Goal: Task Accomplishment & Management: Manage account settings

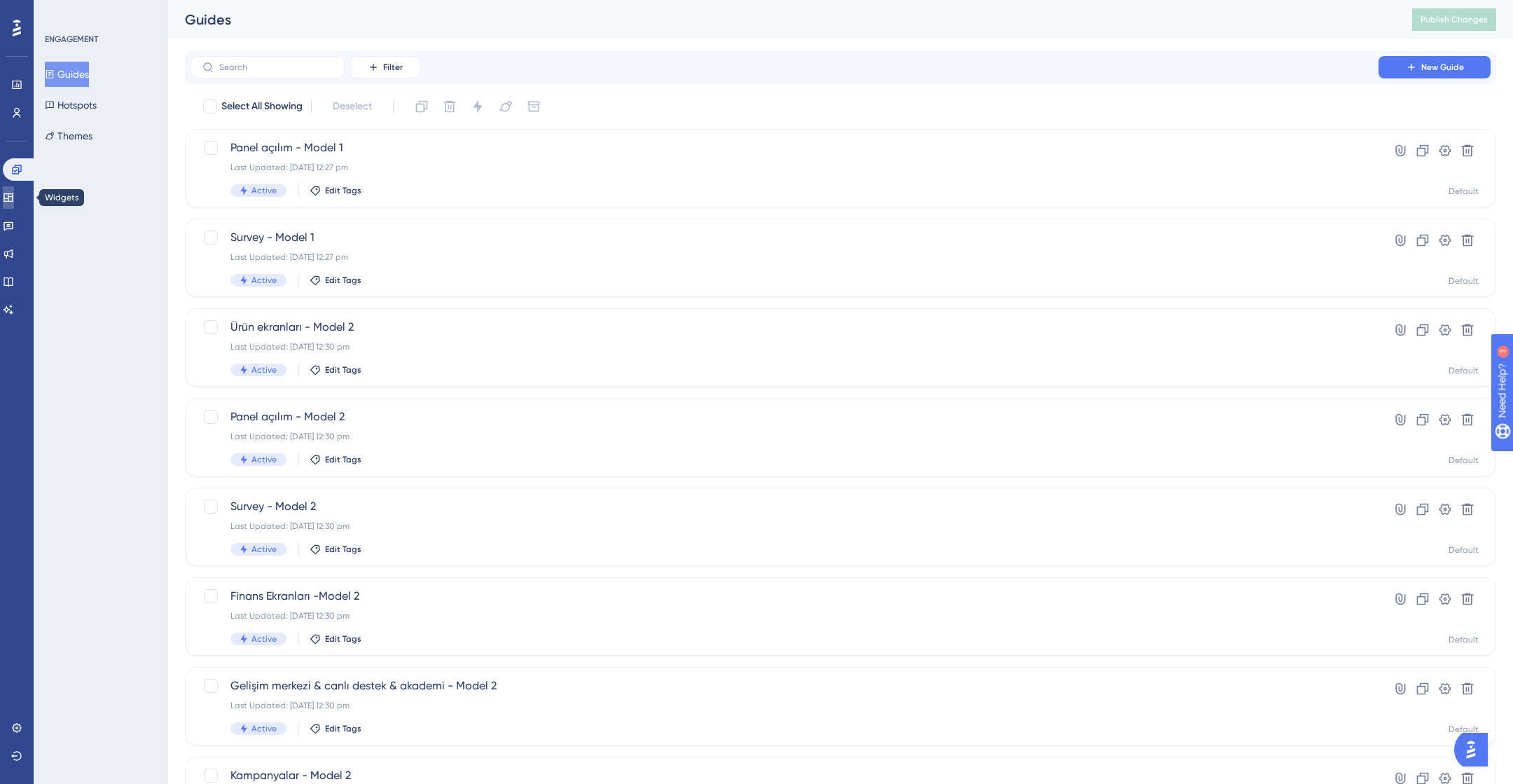
click at [14, 203] on link at bounding box center [9, 197] width 11 height 22
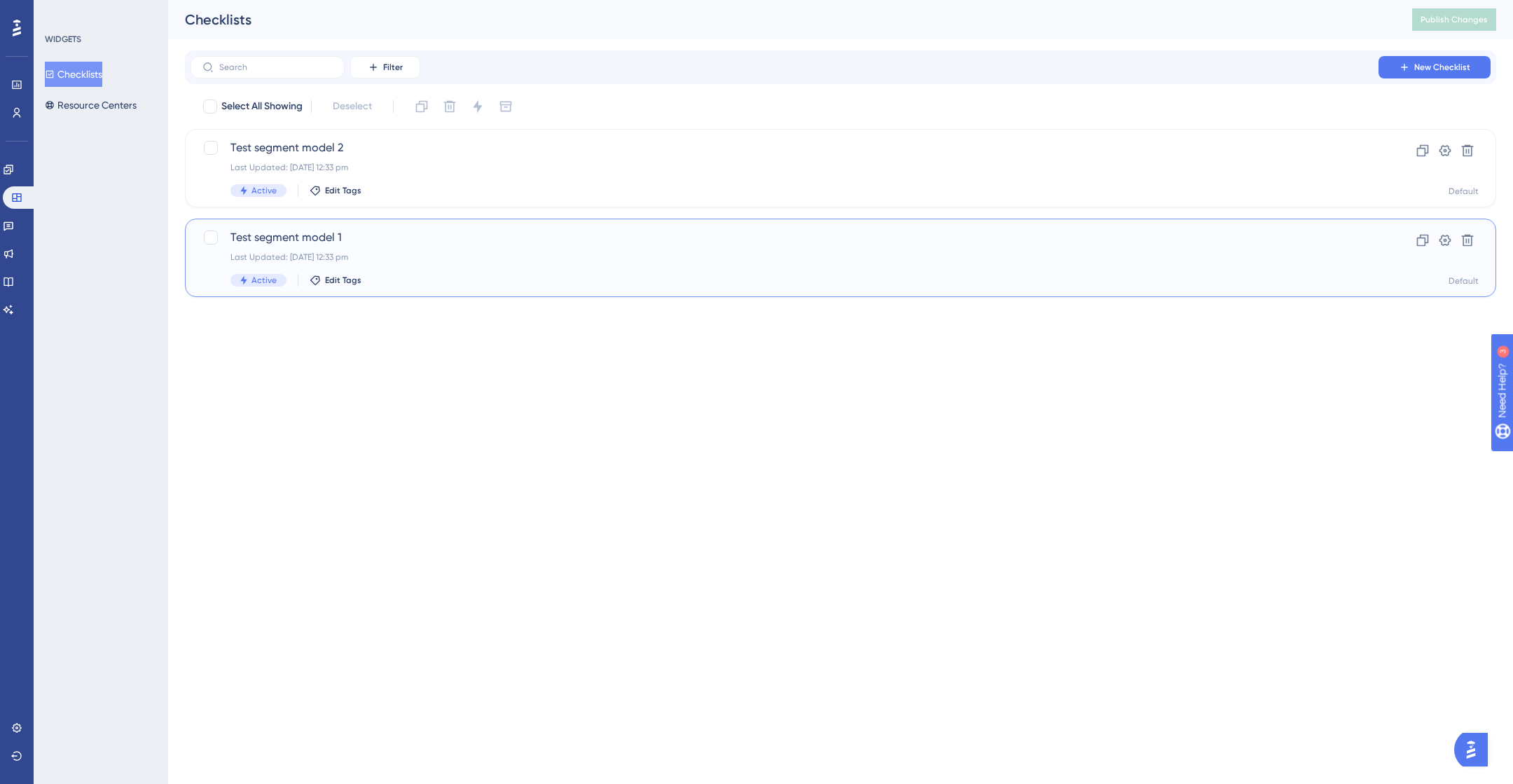
click at [358, 263] on div "Test segment model 1 Last Updated: [DATE] 12:33 pm Active Edit Tags" at bounding box center [785, 257] width 1109 height 58
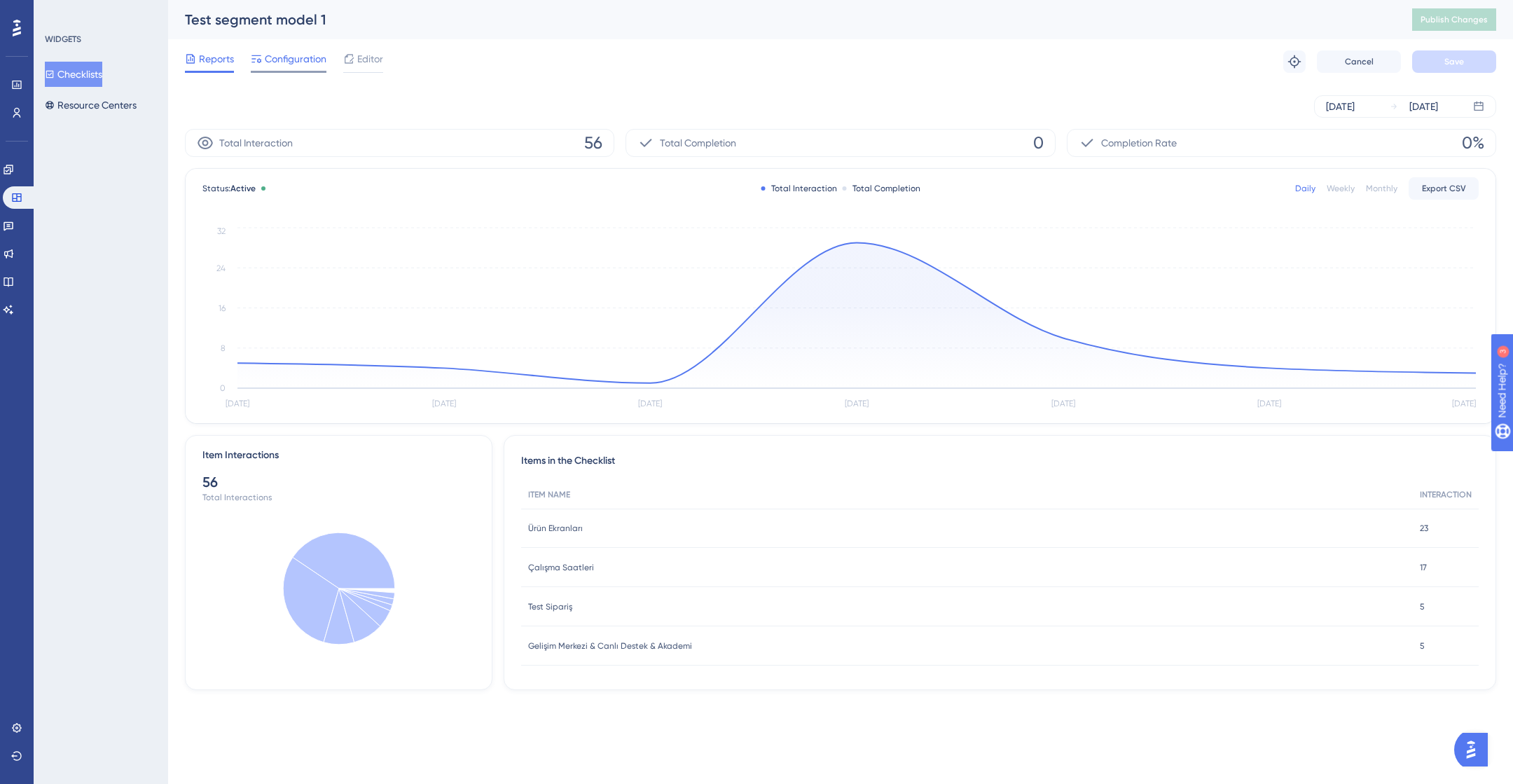
click at [291, 57] on span "Configuration" at bounding box center [295, 58] width 62 height 17
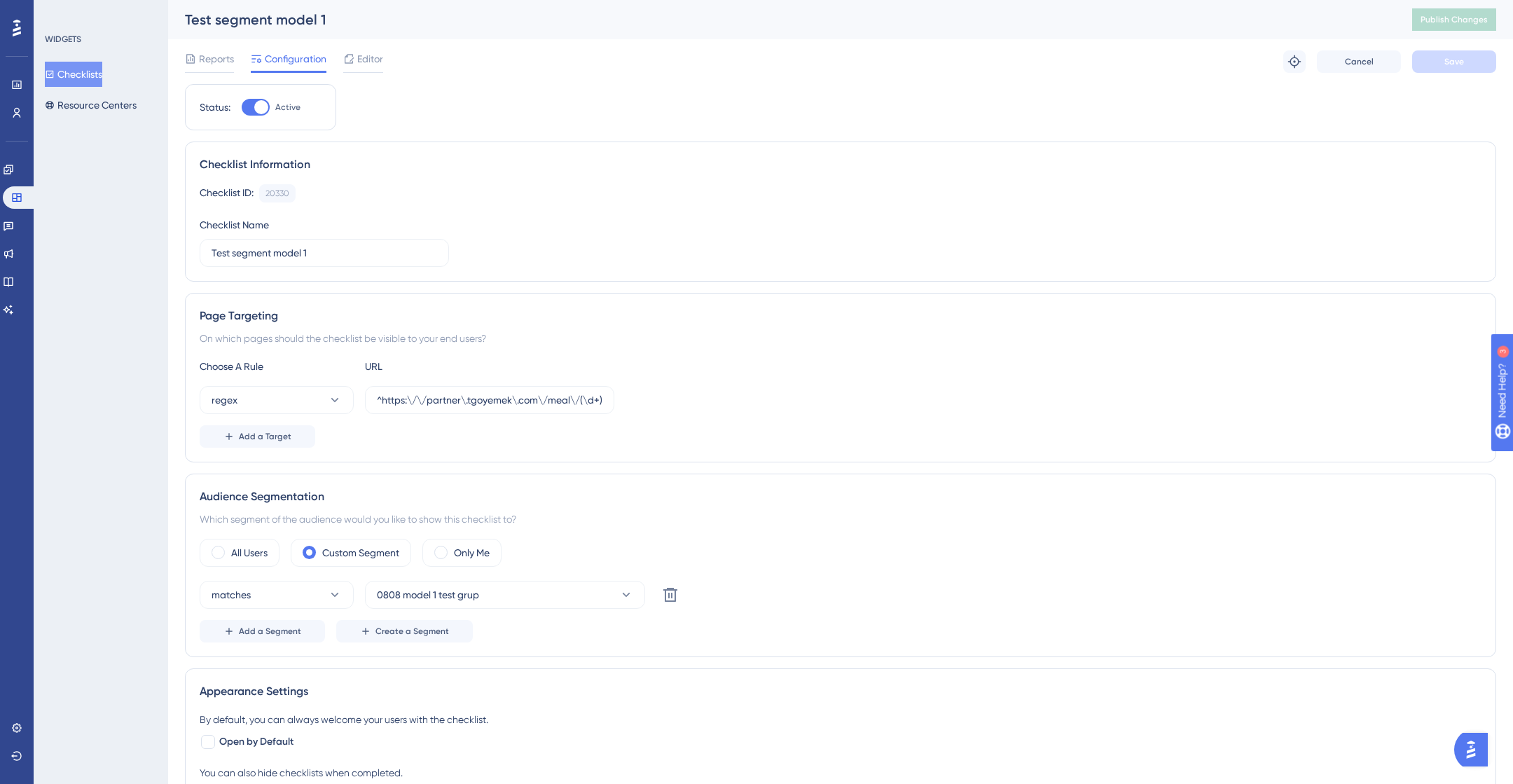
click at [257, 105] on div at bounding box center [261, 107] width 14 height 14
click at [242, 107] on input "Active" at bounding box center [241, 107] width 1 height 1
checkbox input "false"
click at [1450, 62] on span "Save" at bounding box center [1454, 62] width 20 height 11
click at [84, 72] on button "Checklists" at bounding box center [73, 74] width 58 height 25
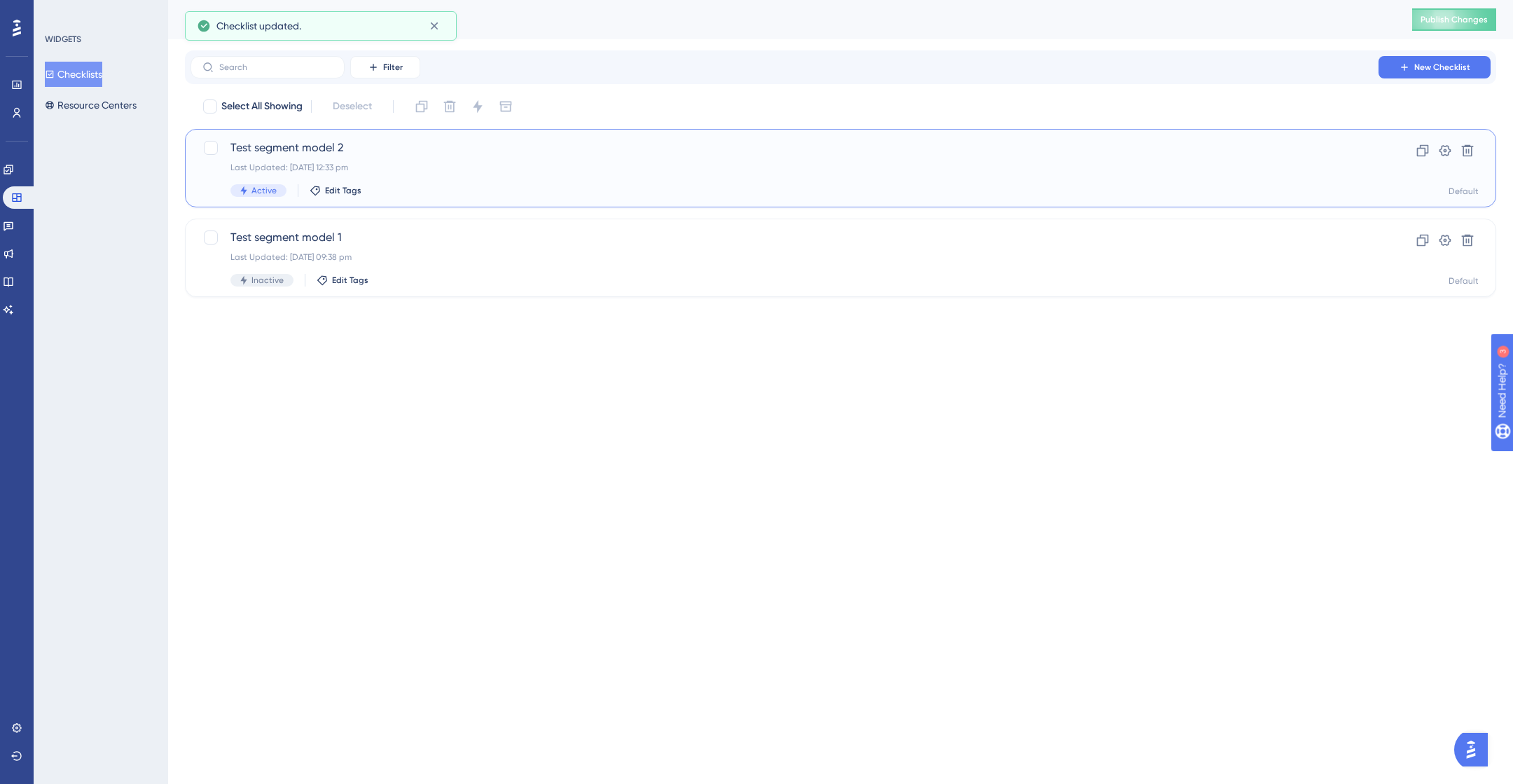
click at [443, 181] on div "Test segment model 2 Last Updated: [DATE] 12:33 pm Active Edit Tags" at bounding box center [785, 168] width 1109 height 58
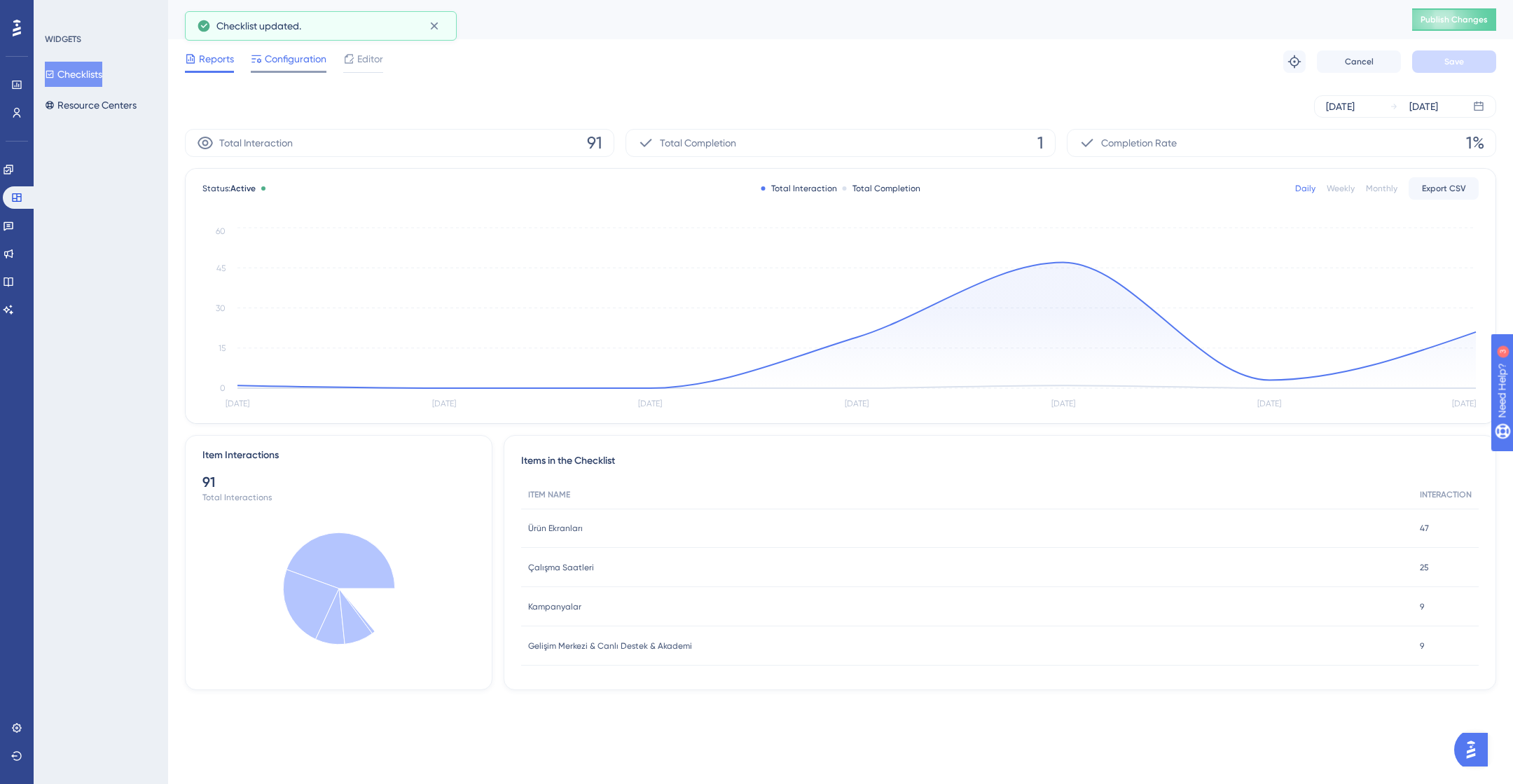
click at [280, 58] on span "Configuration" at bounding box center [295, 58] width 62 height 17
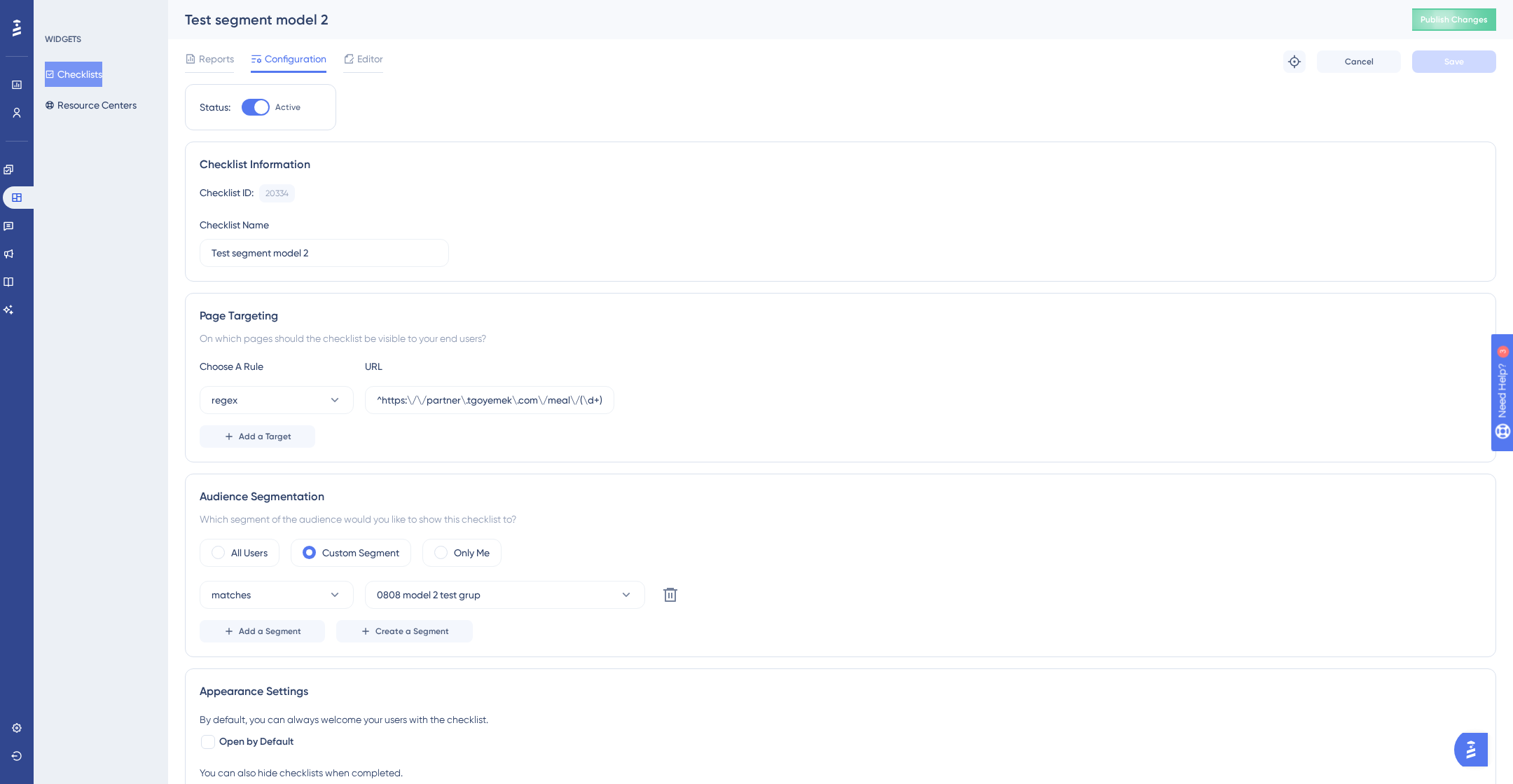
click at [247, 103] on div at bounding box center [255, 107] width 28 height 17
click at [242, 107] on input "Active" at bounding box center [241, 107] width 1 height 1
checkbox input "false"
click at [1459, 65] on span "Save" at bounding box center [1454, 62] width 20 height 11
click at [1454, 23] on span "Publish Changes" at bounding box center [1454, 20] width 67 height 11
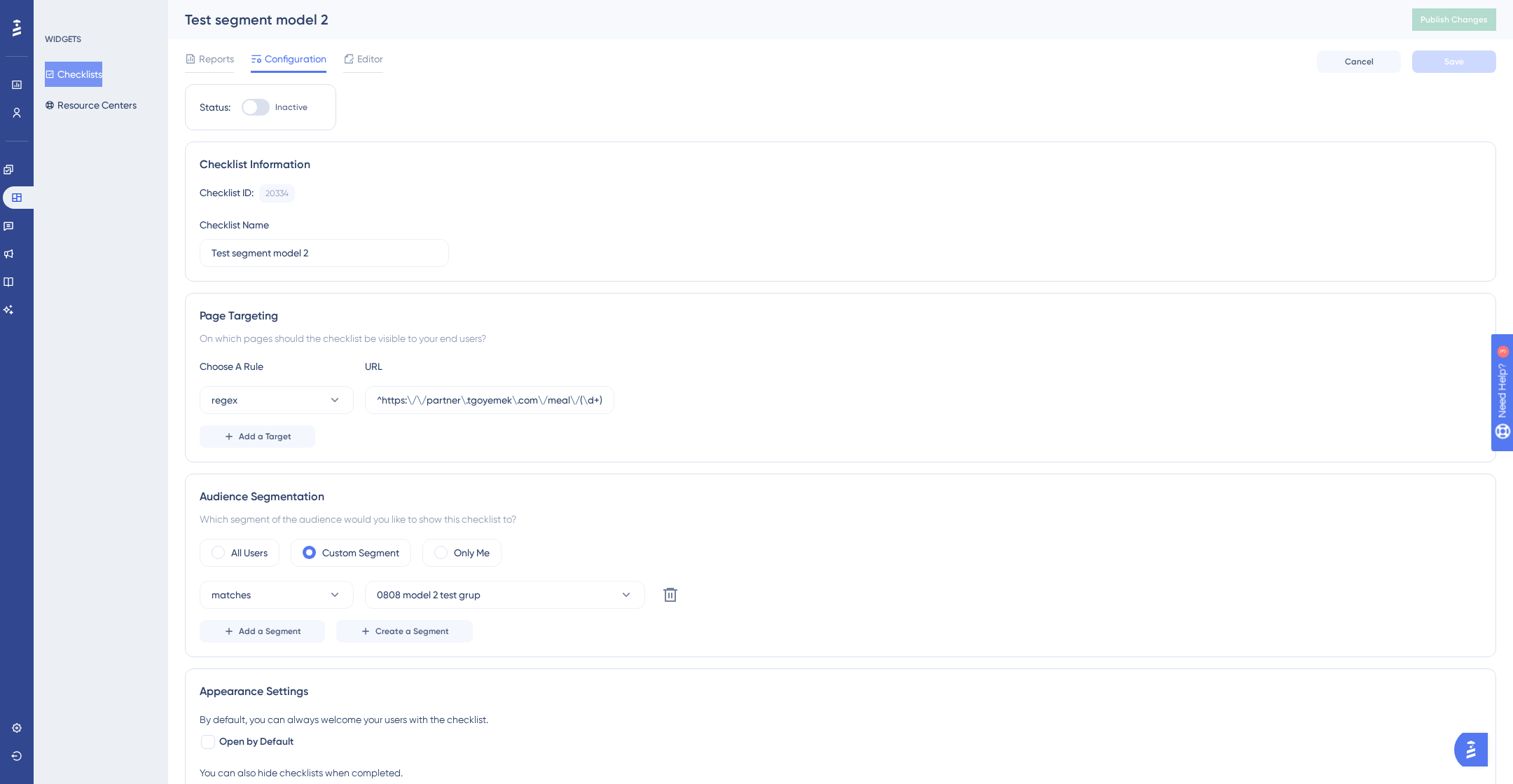
click at [72, 69] on button "Checklists" at bounding box center [73, 74] width 58 height 25
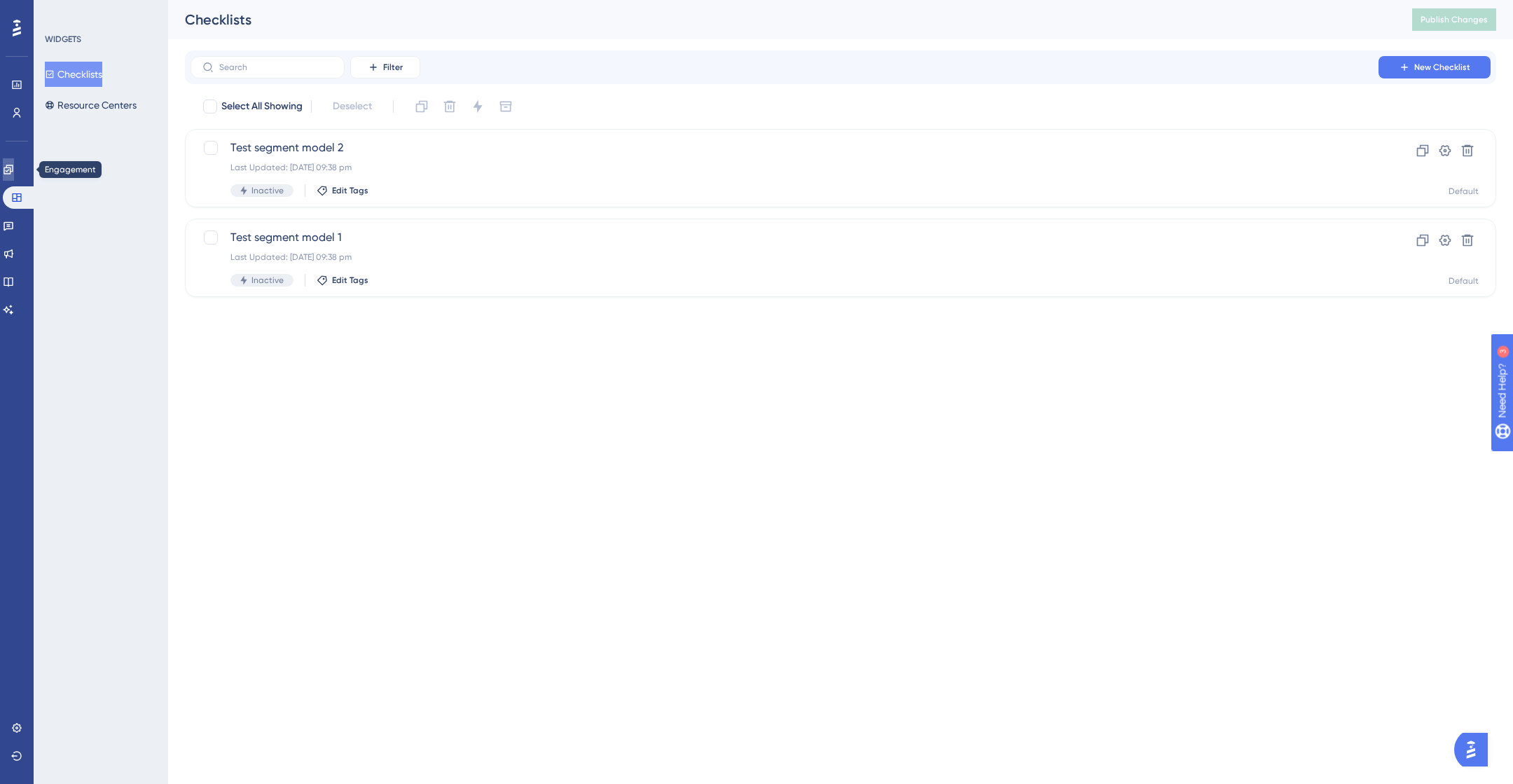
click at [14, 164] on icon at bounding box center [9, 170] width 11 height 11
